Goal: Task Accomplishment & Management: Use online tool/utility

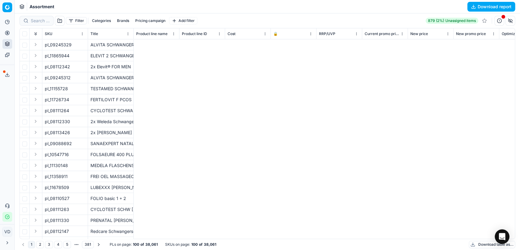
click at [9, 42] on icon at bounding box center [7, 43] width 4 height 2
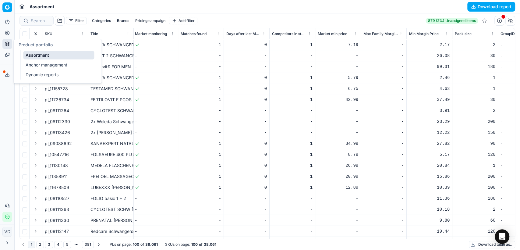
click at [4, 32] on button "Pricing" at bounding box center [7, 33] width 10 height 10
click at [28, 50] on link "Pricing campaigns" at bounding box center [58, 54] width 71 height 9
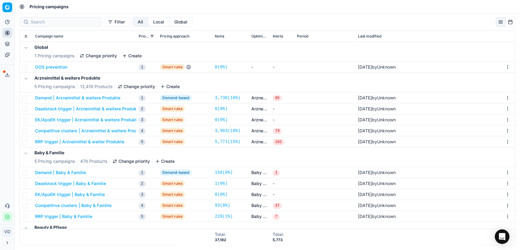
click at [65, 95] on button "Demand | Arzneimittel & weitere Produkte" at bounding box center [77, 98] width 85 height 6
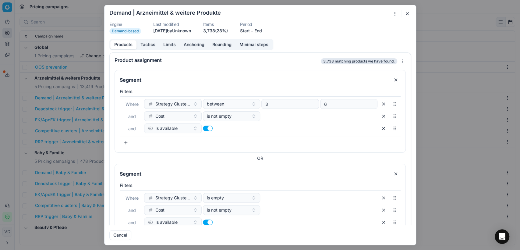
click at [149, 41] on button "Tactics" at bounding box center [148, 44] width 23 height 9
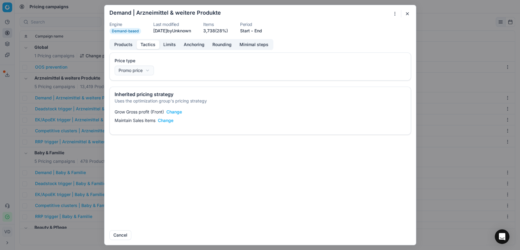
click at [173, 109] on button "Change" at bounding box center [174, 112] width 16 height 6
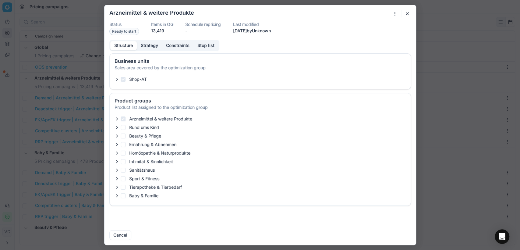
click at [148, 44] on button "Strategy" at bounding box center [149, 45] width 25 height 9
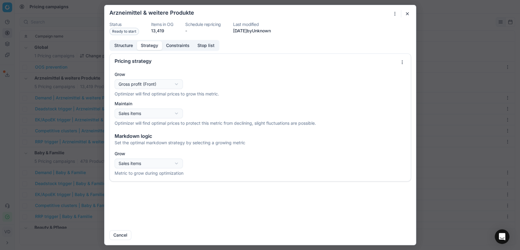
click at [138, 166] on div "Oprimization group is saving... Arzneimittel & weitere Produkte Status Ready to…" at bounding box center [260, 125] width 520 height 250
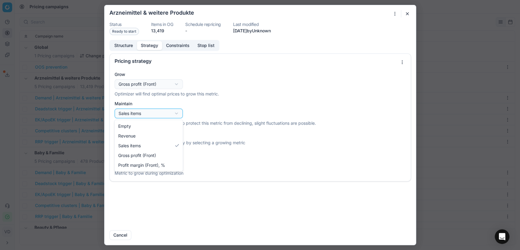
click at [148, 114] on div "Oprimization group is saving... Arzneimittel & weitere Produkte Status Ready to…" at bounding box center [260, 125] width 520 height 250
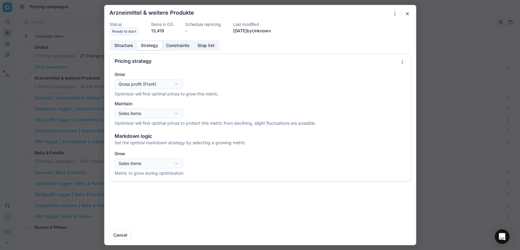
click at [146, 89] on div "Grow Gross profit (Front) Revenue Sales items Gross profit (Front) Profit margi…" at bounding box center [260, 84] width 291 height 26
click at [146, 87] on div "Oprimization group is saving... Arzneimittel & weitere Produkte Status Ready to…" at bounding box center [260, 125] width 520 height 250
click at [405, 13] on button "button" at bounding box center [407, 13] width 7 height 7
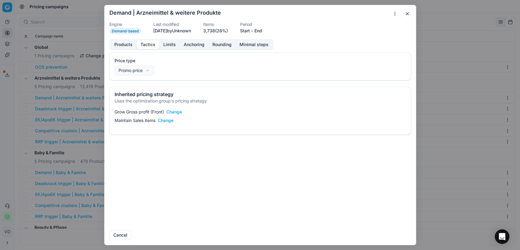
click at [172, 43] on button "Limits" at bounding box center [169, 44] width 20 height 9
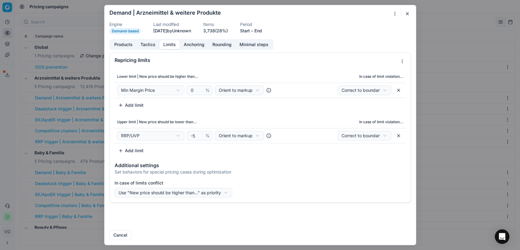
click at [191, 43] on button "Anchoring" at bounding box center [194, 44] width 29 height 9
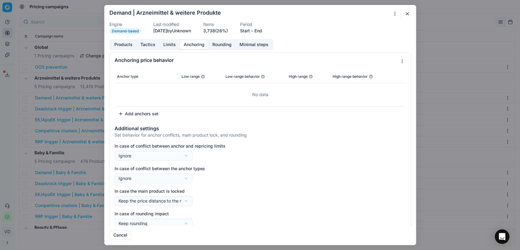
click at [214, 44] on button "Rounding" at bounding box center [222, 44] width 27 height 9
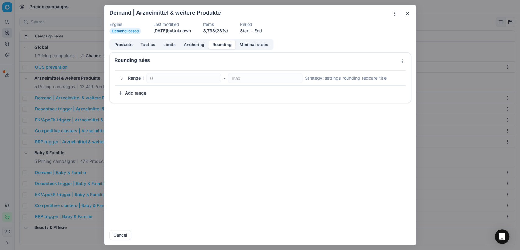
click at [252, 44] on button "Minimal steps" at bounding box center [254, 44] width 37 height 9
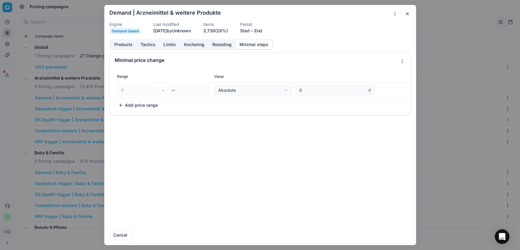
click at [213, 43] on button "Rounding" at bounding box center [222, 44] width 27 height 9
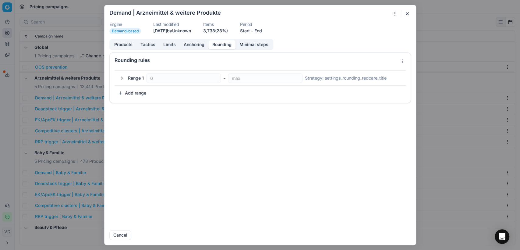
click at [117, 43] on button "Products" at bounding box center [123, 44] width 26 height 9
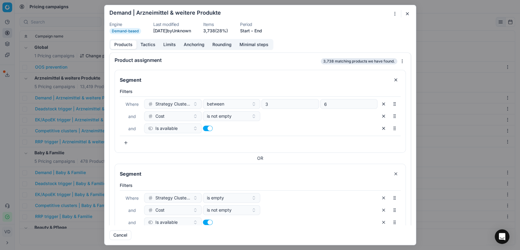
click at [146, 47] on button "Tactics" at bounding box center [148, 44] width 23 height 9
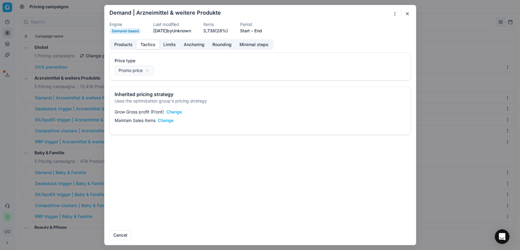
click at [167, 46] on button "Limits" at bounding box center [169, 44] width 20 height 9
click at [151, 41] on button "Tactics" at bounding box center [148, 44] width 23 height 9
click at [169, 45] on button "Limits" at bounding box center [169, 44] width 20 height 9
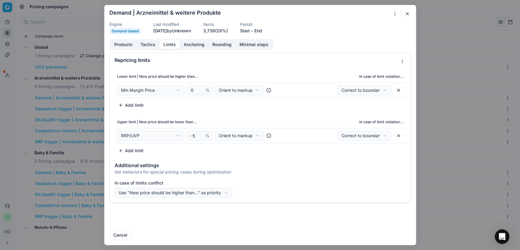
click at [189, 45] on button "Anchoring" at bounding box center [194, 44] width 29 height 9
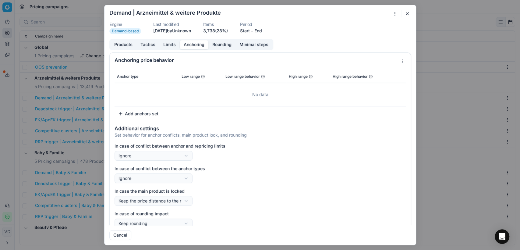
click at [223, 40] on button "Rounding" at bounding box center [222, 44] width 27 height 9
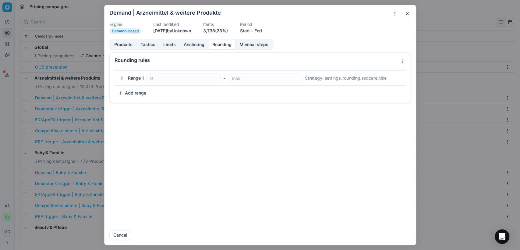
click at [247, 44] on button "Minimal steps" at bounding box center [254, 44] width 37 height 9
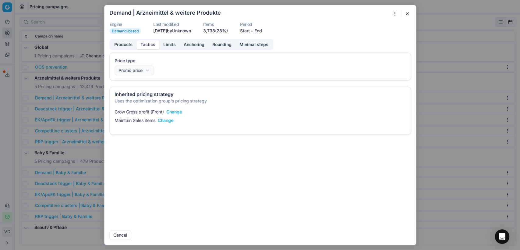
click at [156, 45] on button "Tactics" at bounding box center [148, 44] width 23 height 9
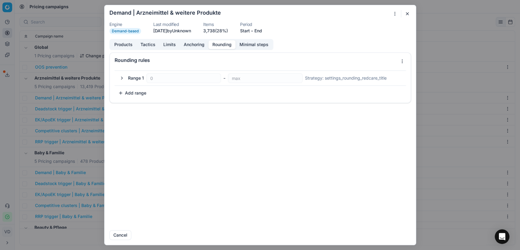
click at [223, 43] on button "Rounding" at bounding box center [222, 44] width 27 height 9
click at [122, 79] on button "button" at bounding box center [121, 77] width 7 height 7
click at [144, 45] on button "Tactics" at bounding box center [148, 44] width 23 height 9
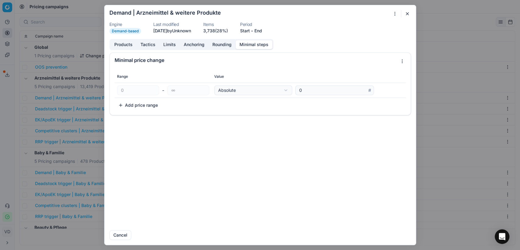
click at [265, 42] on button "Minimal steps" at bounding box center [254, 44] width 37 height 9
click at [148, 43] on button "Tactics" at bounding box center [148, 44] width 23 height 9
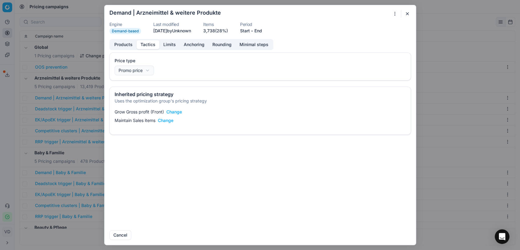
click at [129, 44] on button "Products" at bounding box center [123, 44] width 26 height 9
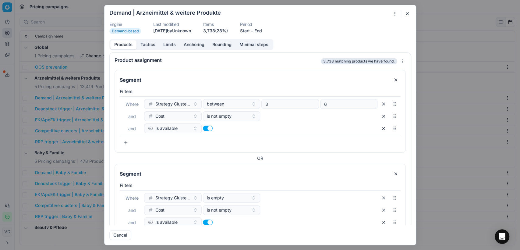
click at [150, 41] on button "Tactics" at bounding box center [148, 44] width 23 height 9
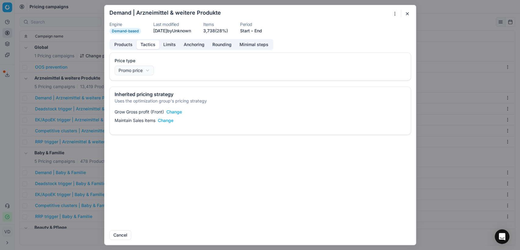
click at [112, 44] on button "Products" at bounding box center [123, 44] width 26 height 9
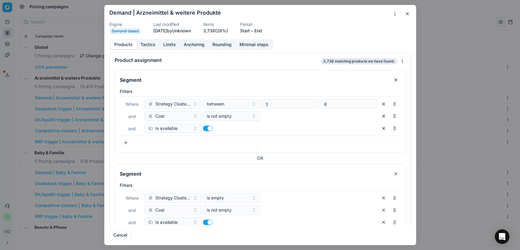
click at [412, 15] on form "We are saving PC settings. Please wait, it should take a few minutes Demand | A…" at bounding box center [261, 125] width 312 height 240
click at [410, 14] on button "button" at bounding box center [407, 13] width 7 height 7
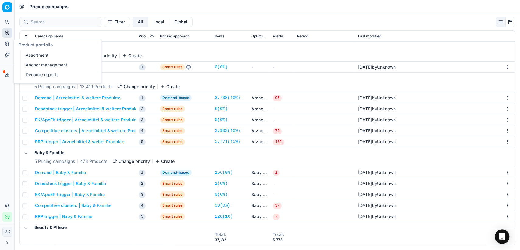
click at [5, 37] on button "Pricing" at bounding box center [7, 33] width 10 height 10
click at [48, 45] on link "Optimization groups" at bounding box center [58, 44] width 71 height 9
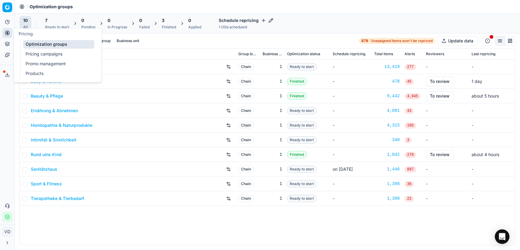
click at [46, 60] on link "Promo management" at bounding box center [58, 63] width 71 height 9
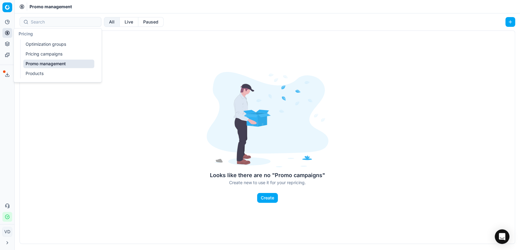
click at [44, 54] on link "Pricing campaigns" at bounding box center [58, 54] width 71 height 9
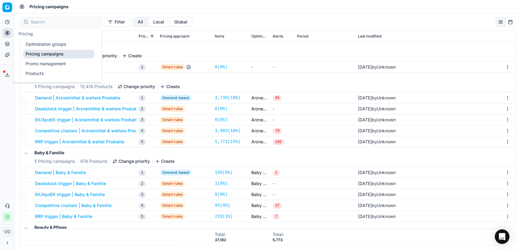
click at [209, 54] on div "Global 1 Pricing campaigns Change priority Create" at bounding box center [267, 52] width 491 height 20
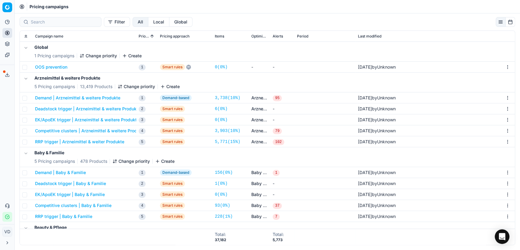
click at [47, 67] on button "OOS prevention" at bounding box center [51, 67] width 32 height 6
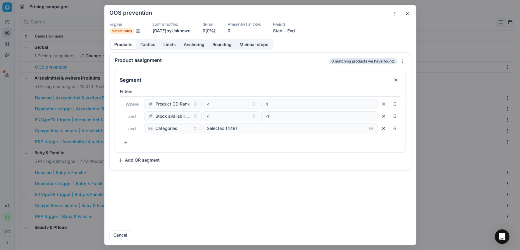
click at [150, 46] on button "Tactics" at bounding box center [148, 44] width 23 height 9
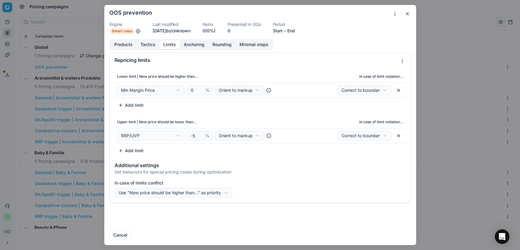
click at [168, 45] on button "Limits" at bounding box center [169, 44] width 20 height 9
click at [407, 13] on button "button" at bounding box center [407, 13] width 7 height 7
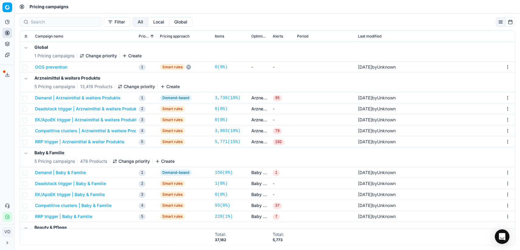
click at [113, 97] on button "Demand | Arzneimittel & weitere Produkte" at bounding box center [77, 98] width 85 height 6
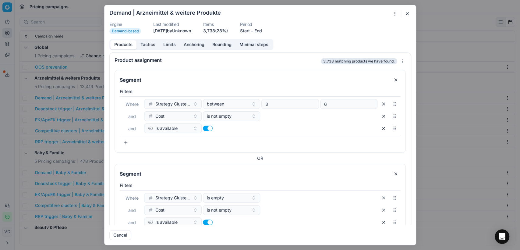
click at [150, 44] on button "Tactics" at bounding box center [148, 44] width 23 height 9
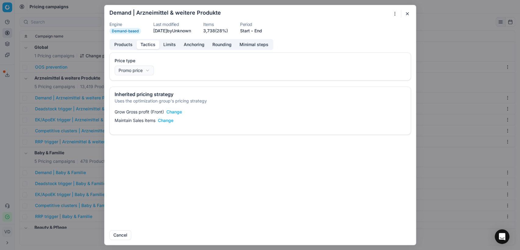
click at [139, 70] on div "We are saving PC settings. Please wait, it should take a few minutes Demand | A…" at bounding box center [260, 125] width 520 height 250
click at [172, 111] on button "Change" at bounding box center [174, 112] width 16 height 6
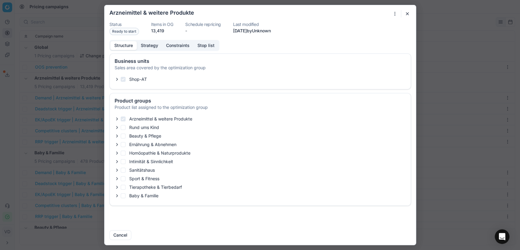
click at [409, 11] on button "button" at bounding box center [407, 13] width 7 height 7
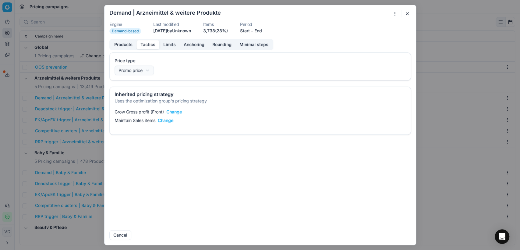
click at [163, 120] on button "Change" at bounding box center [166, 120] width 16 height 6
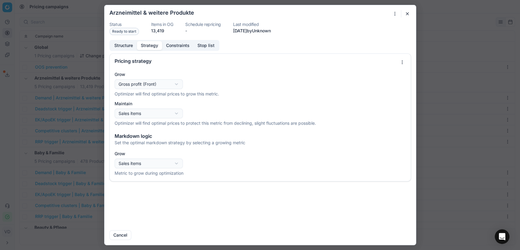
click at [156, 45] on button "Strategy" at bounding box center [149, 45] width 25 height 9
click at [405, 14] on button "button" at bounding box center [407, 13] width 7 height 7
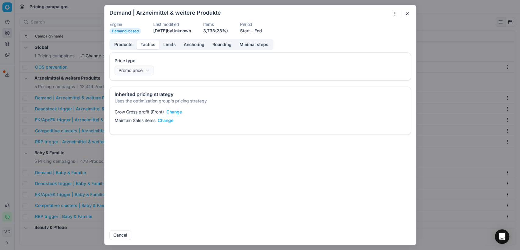
click at [407, 11] on button "button" at bounding box center [407, 13] width 7 height 7
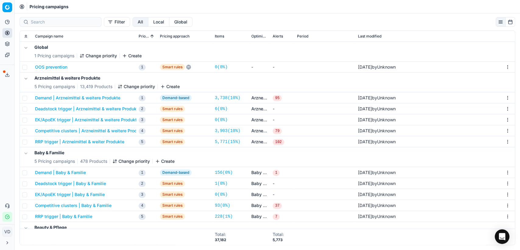
click at [12, 35] on button "Pricing" at bounding box center [7, 33] width 10 height 10
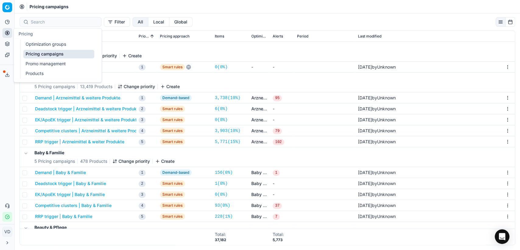
click at [10, 34] on button "Pricing" at bounding box center [7, 33] width 10 height 10
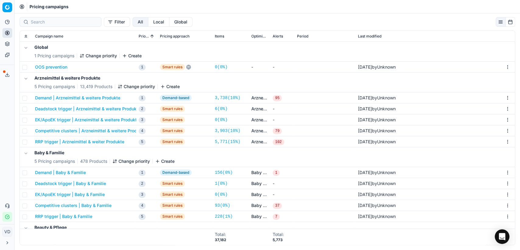
click at [10, 34] on button "Pricing" at bounding box center [7, 33] width 10 height 10
click at [9, 34] on icon at bounding box center [7, 32] width 5 height 5
click at [5, 33] on icon at bounding box center [7, 32] width 5 height 5
click at [0, 90] on div "Analytics Pricing Product portfolio Templates Export service 1 Contact support …" at bounding box center [7, 119] width 14 height 209
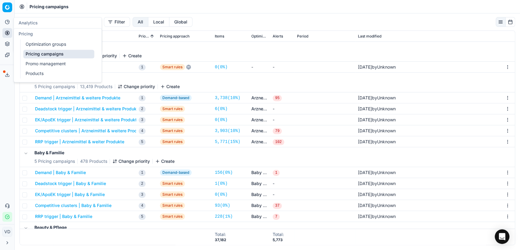
click at [9, 33] on icon at bounding box center [7, 32] width 5 height 5
click at [72, 98] on button "Demand | Arzneimittel & weitere Produkte" at bounding box center [77, 98] width 85 height 6
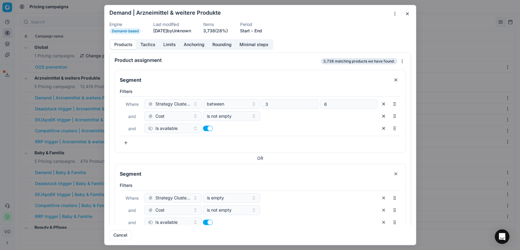
click at [146, 45] on button "Tactics" at bounding box center [148, 44] width 23 height 9
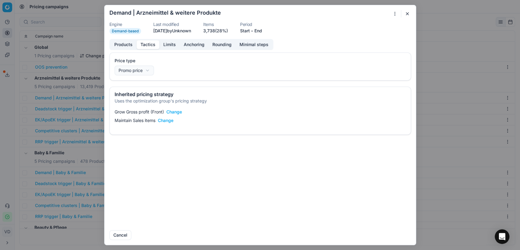
click at [405, 12] on button "button" at bounding box center [407, 13] width 7 height 7
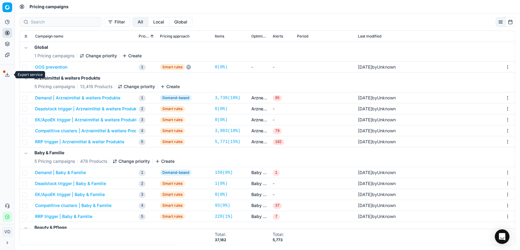
click at [5, 75] on button "Export service" at bounding box center [7, 75] width 10 height 10
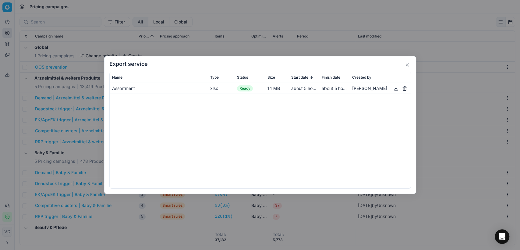
click at [407, 87] on button "button" at bounding box center [404, 88] width 7 height 7
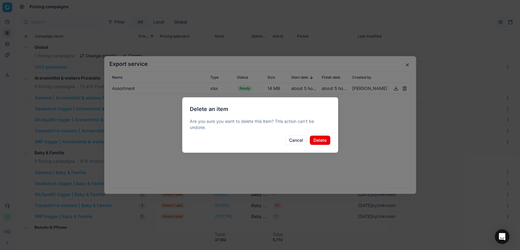
click at [322, 143] on button "Delete" at bounding box center [320, 140] width 21 height 10
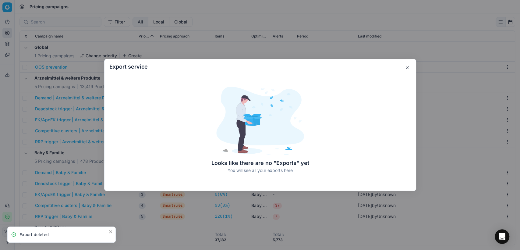
click at [410, 63] on div "Export service Looks like there are no "Exports" yet You will see all your expo…" at bounding box center [260, 125] width 312 height 132
click at [408, 66] on button "button" at bounding box center [407, 67] width 7 height 7
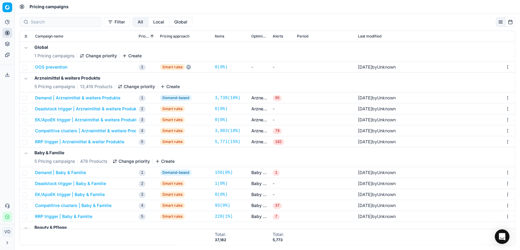
click at [9, 23] on icon at bounding box center [7, 22] width 4 height 4
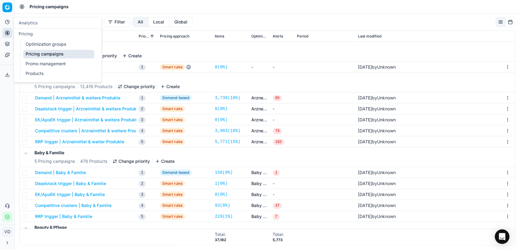
click at [26, 32] on span "Pricing" at bounding box center [26, 33] width 14 height 5
click at [9, 23] on icon at bounding box center [7, 22] width 5 height 5
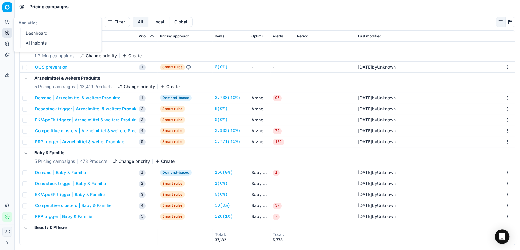
click at [26, 31] on link "Dashboard" at bounding box center [58, 33] width 71 height 9
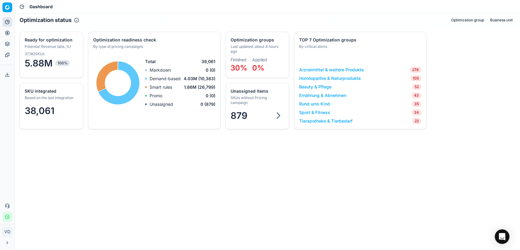
click at [4, 34] on button "Pricing" at bounding box center [7, 33] width 10 height 10
click at [31, 45] on link "Optimization groups" at bounding box center [58, 44] width 71 height 9
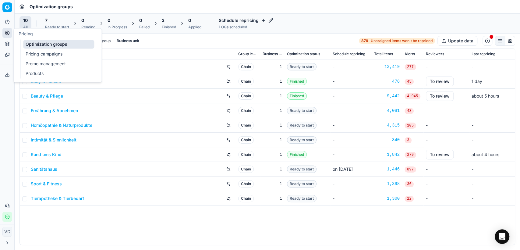
click at [37, 54] on link "Pricing campaigns" at bounding box center [58, 54] width 71 height 9
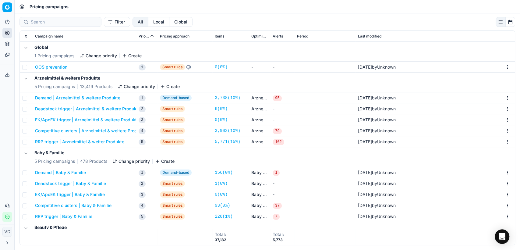
click at [7, 36] on button "Pricing" at bounding box center [7, 33] width 10 height 10
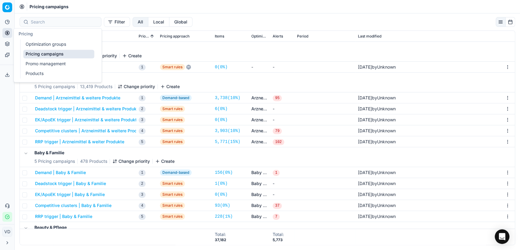
click at [41, 45] on link "Optimization groups" at bounding box center [58, 44] width 71 height 9
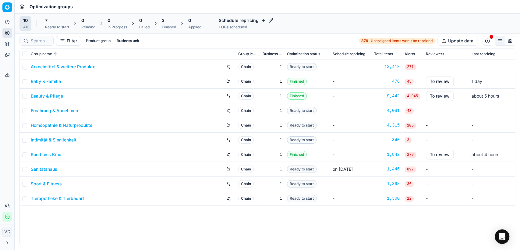
click at [10, 33] on button "Pricing" at bounding box center [7, 33] width 10 height 10
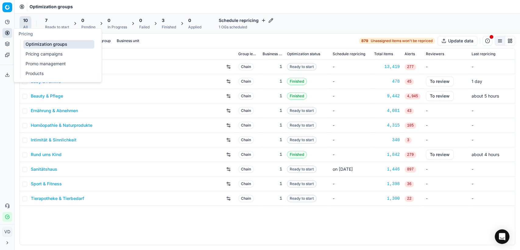
click at [35, 52] on link "Pricing campaigns" at bounding box center [58, 54] width 71 height 9
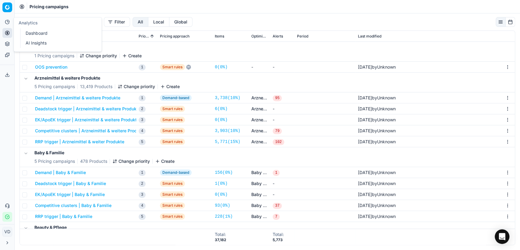
click at [5, 24] on button "Analytics" at bounding box center [7, 22] width 10 height 10
click at [7, 34] on icon at bounding box center [7, 32] width 5 height 5
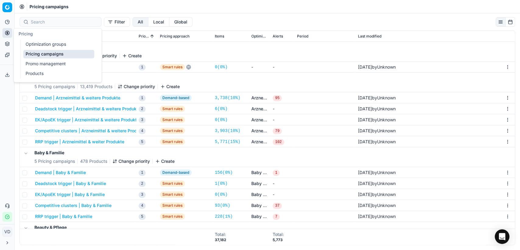
click at [48, 48] on link "Optimization groups" at bounding box center [58, 44] width 71 height 9
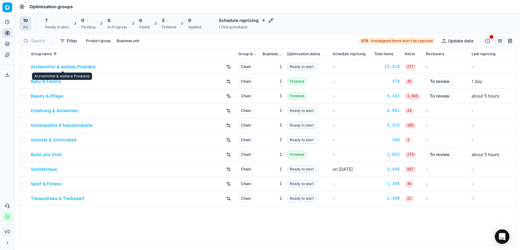
drag, startPoint x: 65, startPoint y: 66, endPoint x: 92, endPoint y: 47, distance: 33.2
click at [92, 47] on div "Filter Product group Business unit 879 Unassigned items won't be repriced Updat…" at bounding box center [268, 41] width 506 height 15
click at [512, 41] on button "button" at bounding box center [510, 41] width 10 height 10
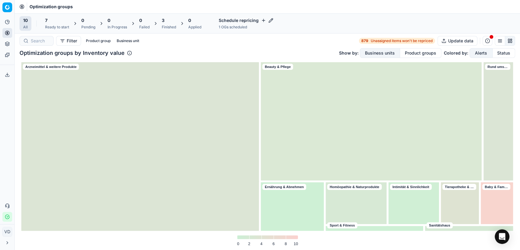
click at [497, 39] on button "button" at bounding box center [500, 41] width 10 height 10
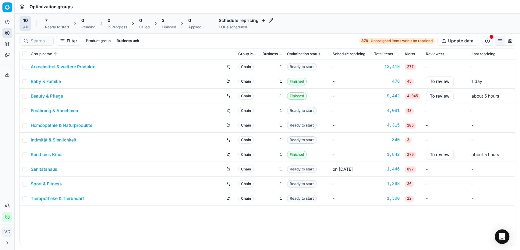
click at [97, 40] on button "Product group" at bounding box center [99, 40] width 30 height 7
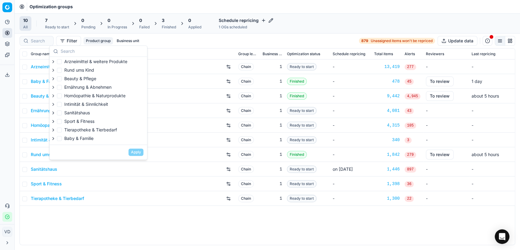
click at [87, 63] on span "Arzneimittel & weitere Produkte" at bounding box center [95, 61] width 63 height 5
click at [62, 63] on input "Arzneimittel & weitere Produkte" at bounding box center [59, 61] width 5 height 5
checkbox input "true"
click at [133, 149] on button "Apply" at bounding box center [136, 151] width 15 height 7
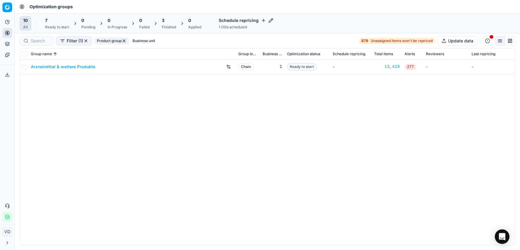
click at [86, 39] on button "button" at bounding box center [86, 40] width 5 height 5
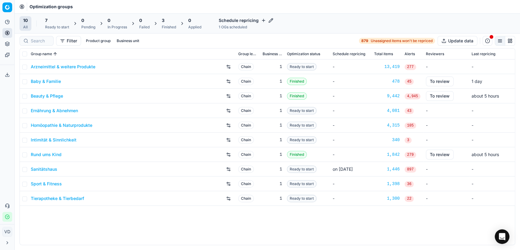
click at [252, 24] on div "Schedule repricing 1 OGs scheduled" at bounding box center [246, 23] width 62 height 15
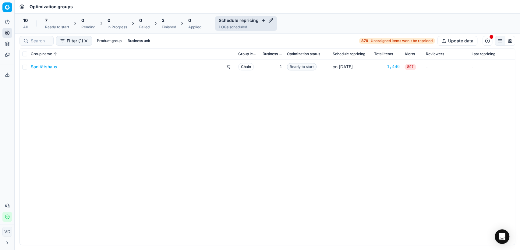
click at [252, 24] on div "Schedule repricing 1 OGs scheduled" at bounding box center [246, 23] width 62 height 15
click at [85, 40] on button "button" at bounding box center [86, 40] width 5 height 5
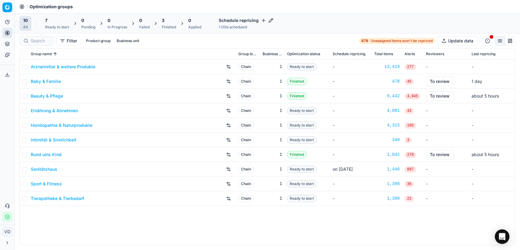
click at [20, 6] on icon at bounding box center [22, 6] width 5 height 5
click at [45, 6] on span "Optimization groups" at bounding box center [51, 7] width 43 height 6
click at [487, 40] on button "button" at bounding box center [488, 41] width 10 height 10
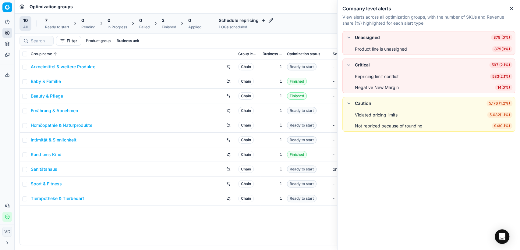
click at [510, 6] on icon "button" at bounding box center [511, 8] width 5 height 5
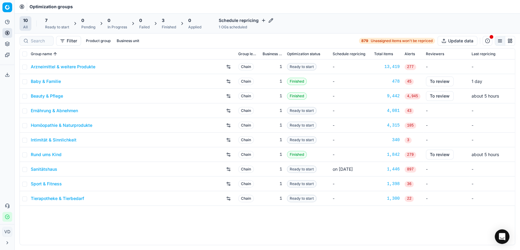
click at [67, 66] on link "Arzneimittel & weitere Produkte" at bounding box center [63, 67] width 65 height 6
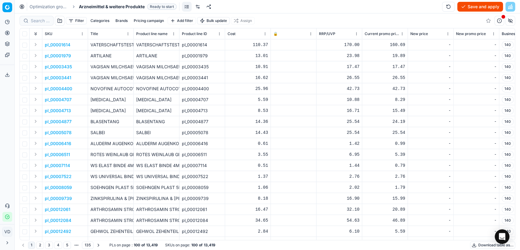
scroll to position [0, 688]
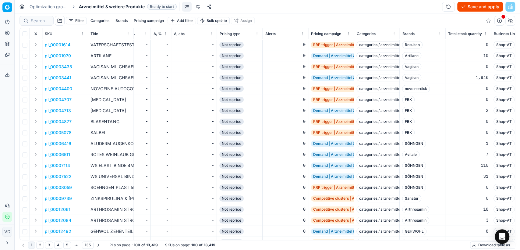
click at [317, 54] on span "Demand | Arzneimittel & weitere Produkte" at bounding box center [350, 56] width 78 height 6
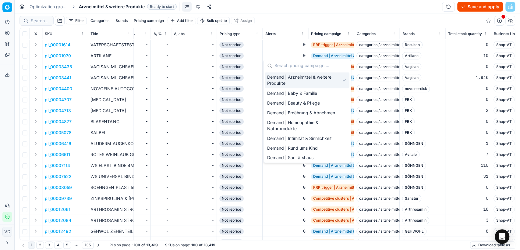
click at [317, 54] on span "Demand | Arzneimittel & weitere Produkte" at bounding box center [350, 56] width 78 height 6
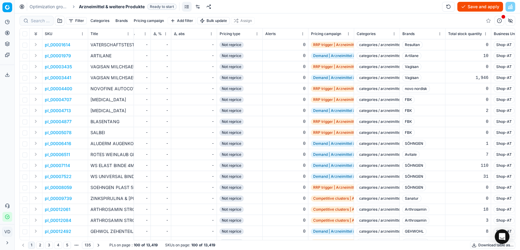
click at [4, 24] on button "Analytics" at bounding box center [7, 22] width 10 height 10
click at [7, 33] on icon at bounding box center [7, 32] width 5 height 5
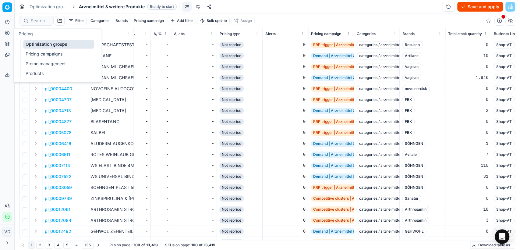
click at [27, 55] on link "Pricing campaigns" at bounding box center [58, 54] width 71 height 9
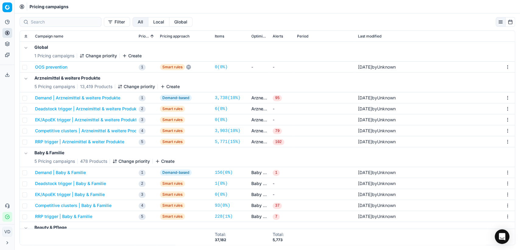
click at [6, 168] on div "Analytics Pricing Product portfolio Templates Export service 0 Contact support …" at bounding box center [7, 119] width 14 height 209
click at [53, 23] on input at bounding box center [64, 22] width 67 height 6
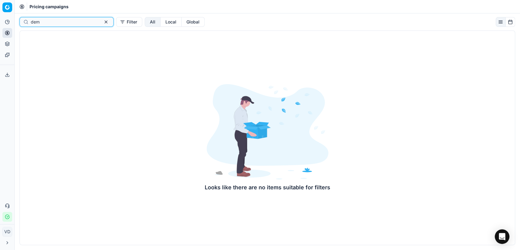
type input "dem"
click at [102, 21] on button "button" at bounding box center [105, 21] width 7 height 7
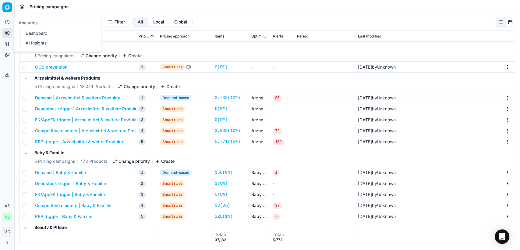
click at [7, 22] on icon at bounding box center [7, 22] width 5 height 5
